Goal: Information Seeking & Learning: Learn about a topic

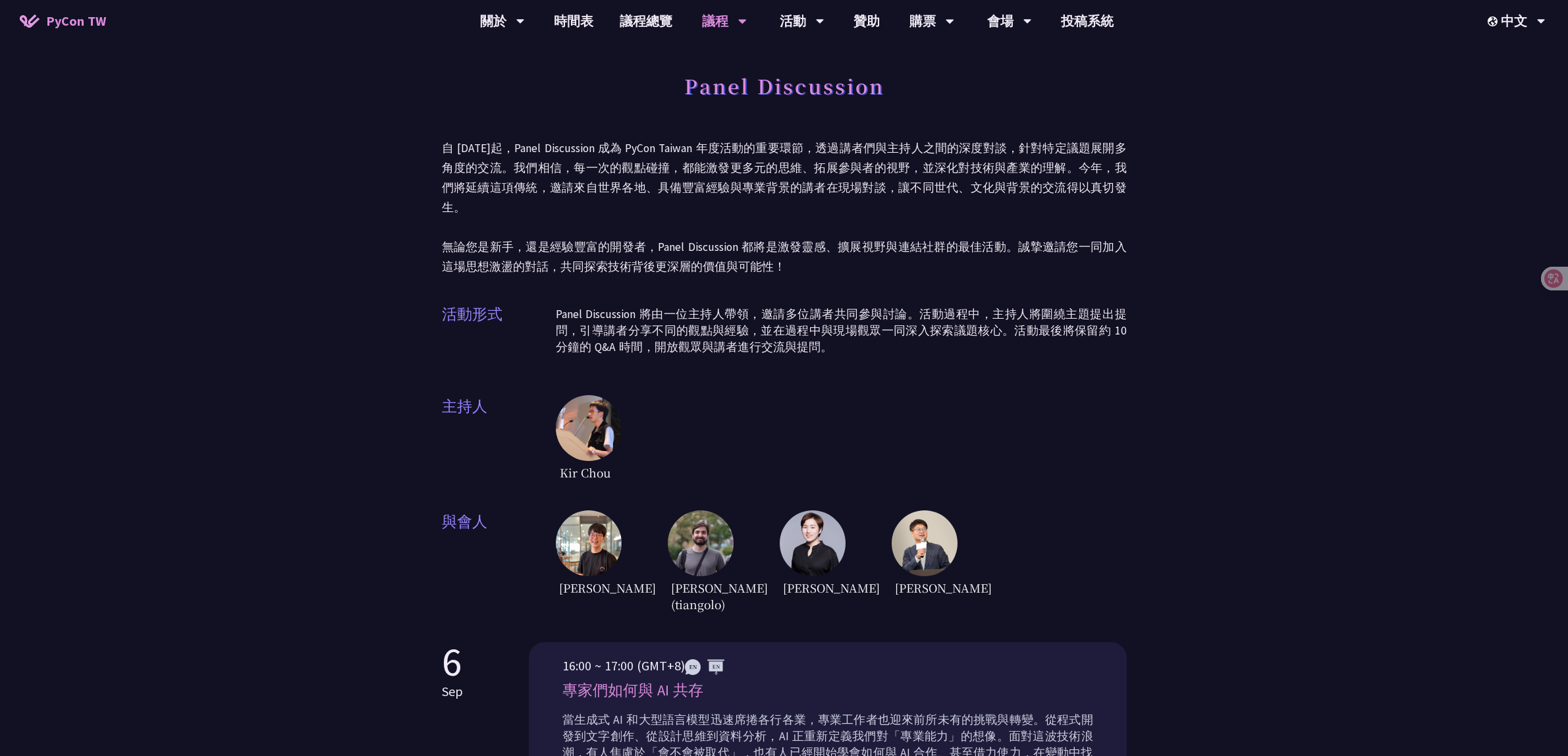
click at [582, 510] on img at bounding box center [588, 543] width 66 height 66
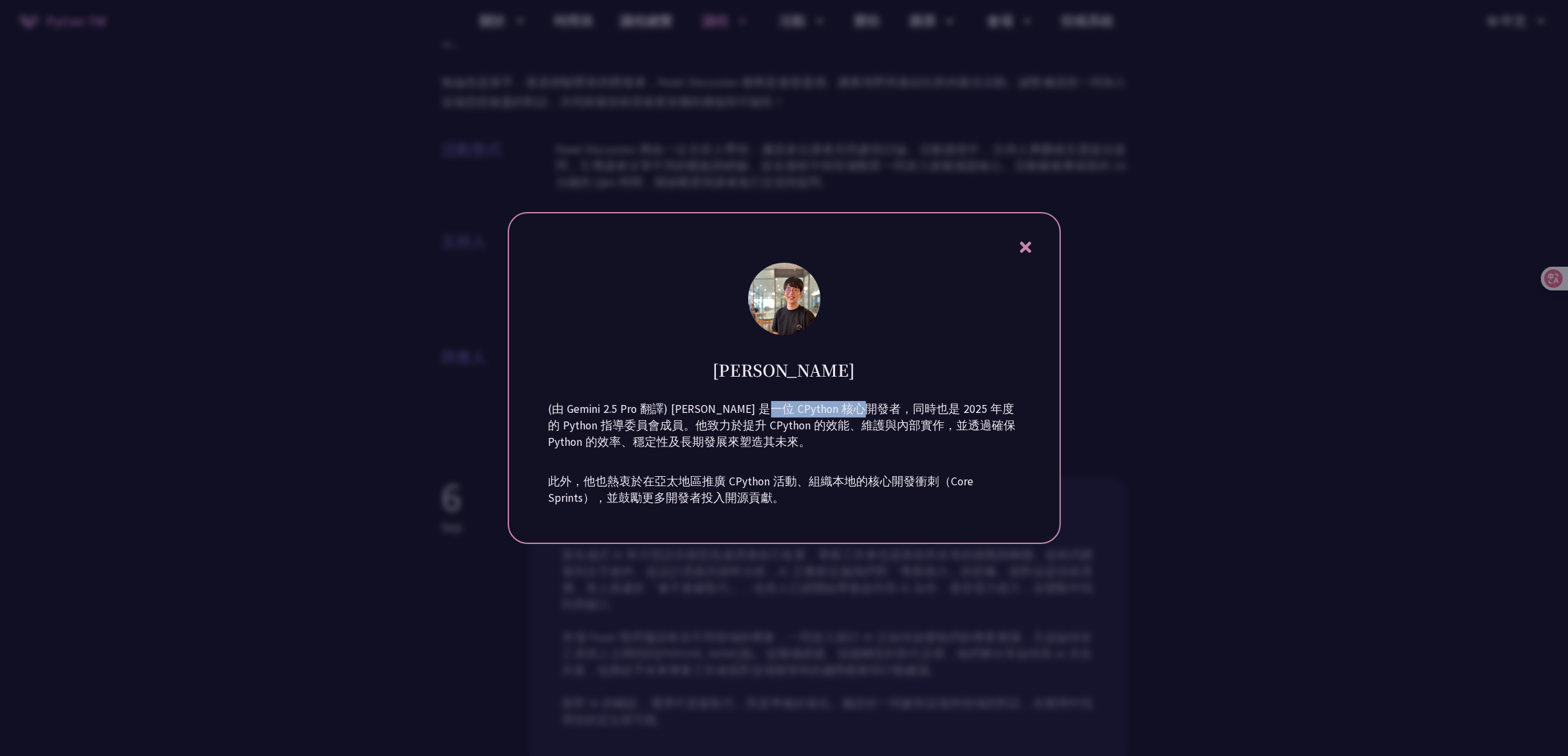
drag, startPoint x: 768, startPoint y: 407, endPoint x: 867, endPoint y: 410, distance: 99.0
click at [867, 410] on p "(由 Gemini 2.5 Pro 翻譯) [PERSON_NAME] 是一位 CPython 核心開發者，同時也是 2025 年度的 Python 指導委員…" at bounding box center [784, 426] width 471 height 49
copy p "CPython 核心開發者"
click at [257, 410] on div at bounding box center [784, 378] width 1568 height 756
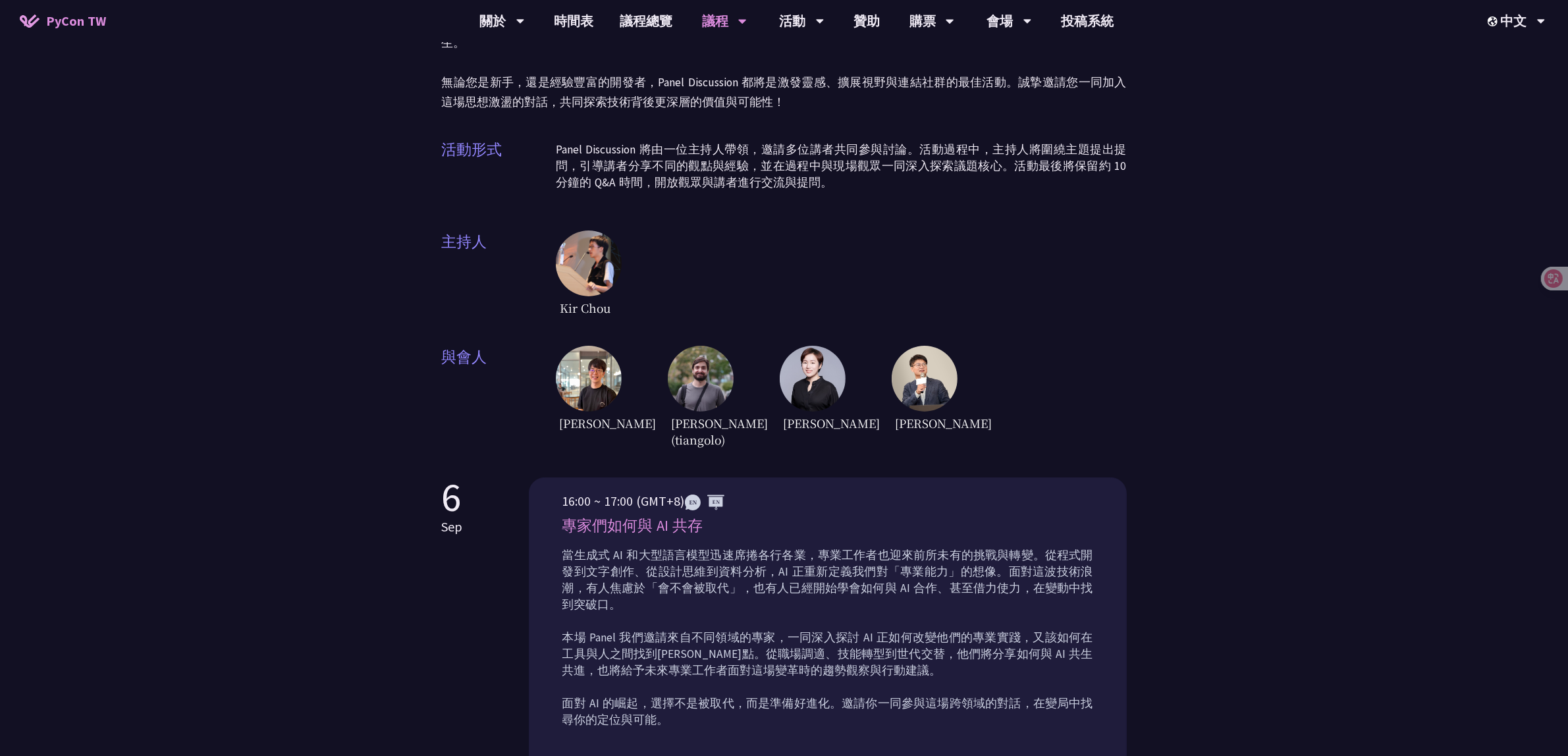
scroll to position [247, 0]
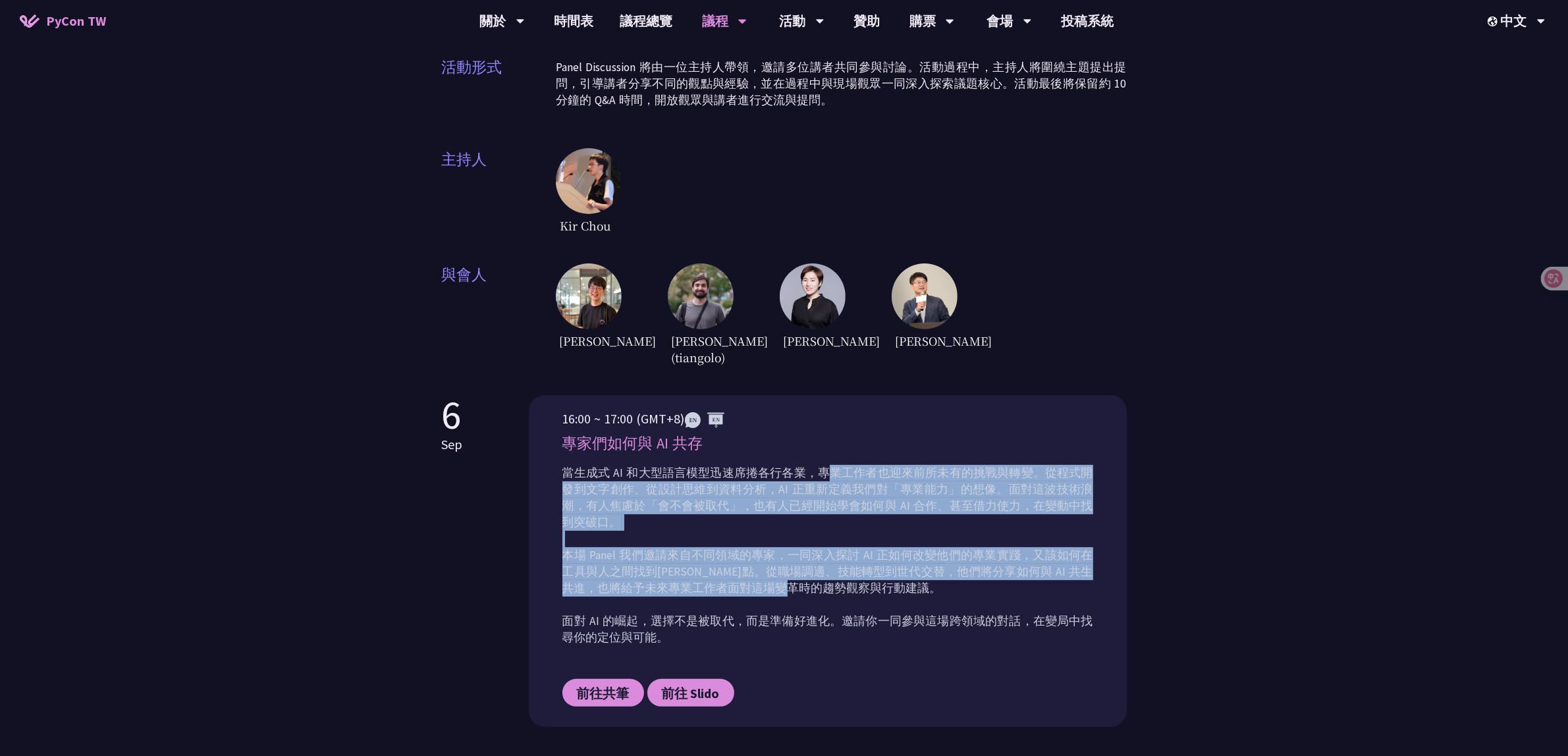
drag, startPoint x: 828, startPoint y: 467, endPoint x: 825, endPoint y: 584, distance: 117.0
click at [825, 584] on div "16:00 ~ 17:00 (GMT+8) 專家們如何與 AI 共存 當生成式 AI 和大型語言模型迅速席捲各行各業，專業工作者也迎來前所未有的挑戰與轉變。從…" at bounding box center [827, 567] width 531 height 318
click at [800, 579] on p "當生成式 AI 和大型語言模型迅速席捲各行各業，專業工作者也迎來前所未有的挑戰與轉變。從程式開發到文字創作、從設計思維到資料分析，AI 正重新定義我們對「專業…" at bounding box center [827, 555] width 531 height 181
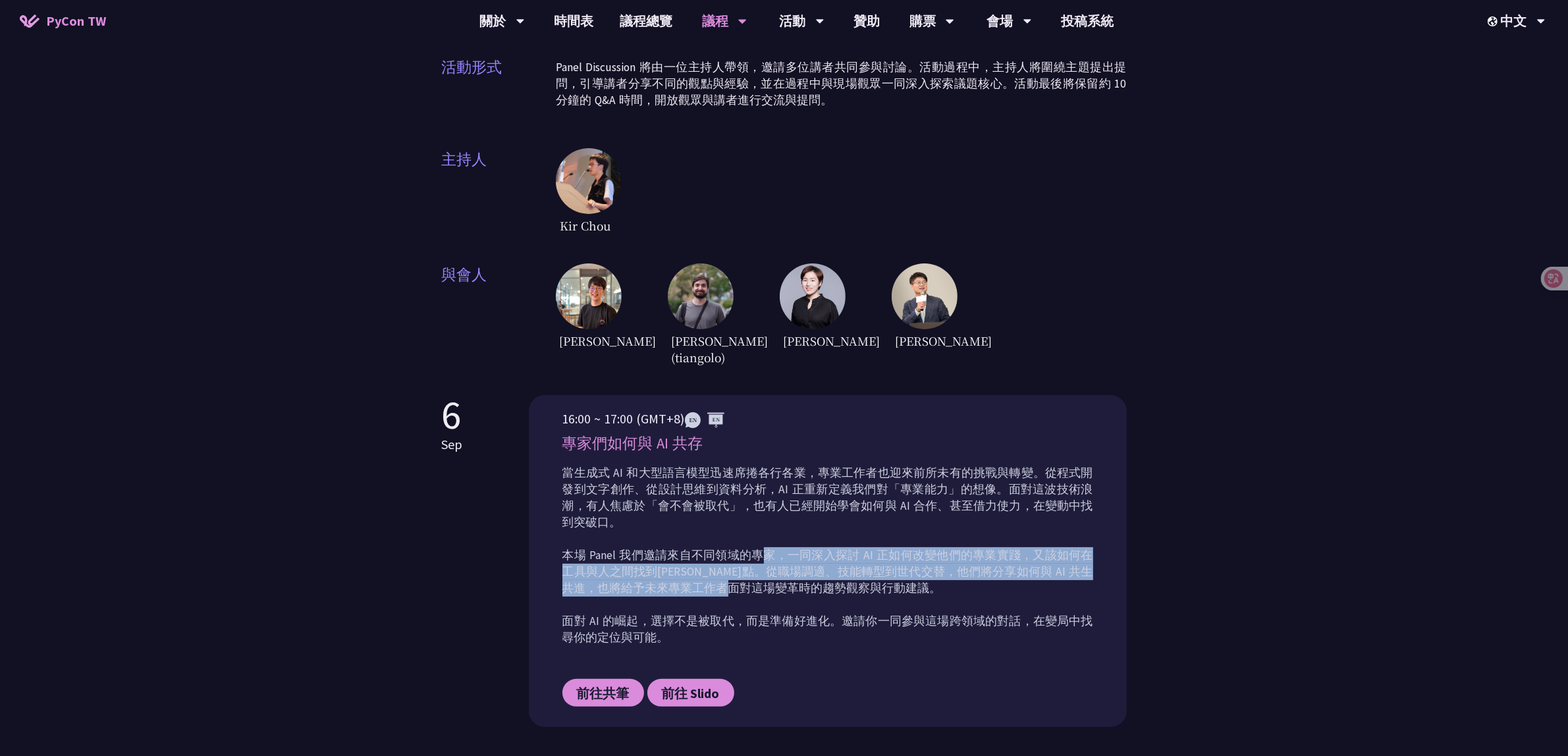
drag, startPoint x: 765, startPoint y: 558, endPoint x: 772, endPoint y: 584, distance: 26.9
click at [772, 584] on p "當生成式 AI 和大型語言模型迅速席捲各行各業，專業工作者也迎來前所未有的挑戰與轉變。從程式開發到文字創作、從設計思維到資料分析，AI 正重新定義我們對「專業…" at bounding box center [827, 555] width 531 height 181
